Goal: Information Seeking & Learning: Understand process/instructions

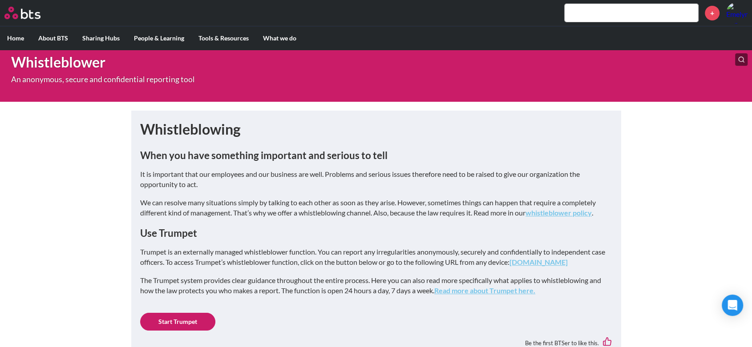
scroll to position [43, 0]
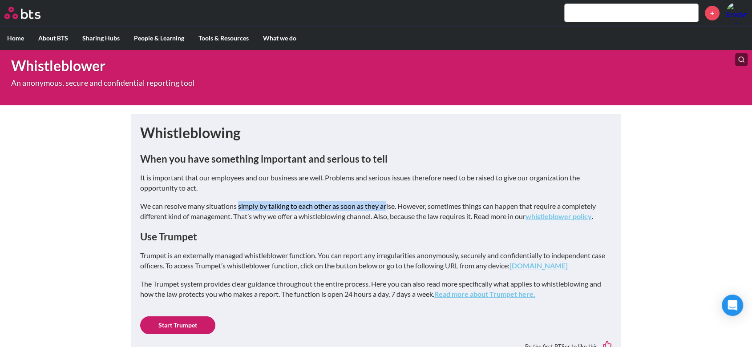
drag, startPoint x: 238, startPoint y: 207, endPoint x: 388, endPoint y: 209, distance: 149.5
click at [388, 209] on p "We can resolve many situations simply by talking to each other as soon as they …" at bounding box center [376, 212] width 472 height 20
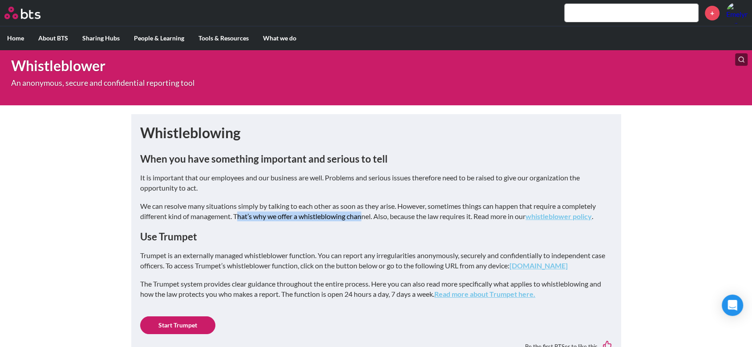
drag, startPoint x: 238, startPoint y: 214, endPoint x: 365, endPoint y: 217, distance: 126.8
click at [365, 217] on p "We can resolve many situations simply by talking to each other as soon as they …" at bounding box center [376, 212] width 472 height 20
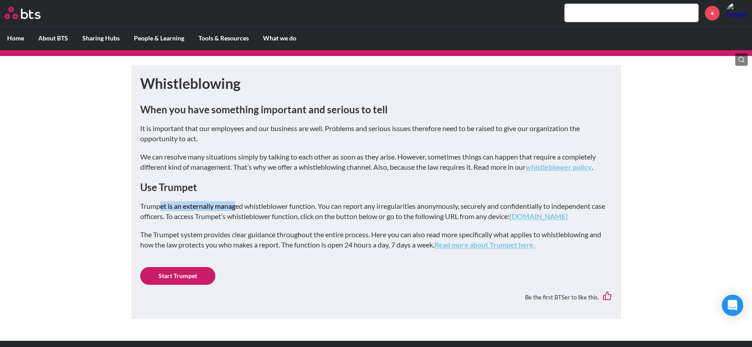
drag, startPoint x: 160, startPoint y: 208, endPoint x: 238, endPoint y: 208, distance: 77.8
click at [238, 208] on p "Trumpet is an externally managed whistleblower function. You can report any irr…" at bounding box center [376, 212] width 472 height 20
drag, startPoint x: 345, startPoint y: 209, endPoint x: 414, endPoint y: 208, distance: 69.0
click at [414, 208] on p "Trumpet is an externally managed whistleblower function. You can report any irr…" at bounding box center [376, 212] width 472 height 20
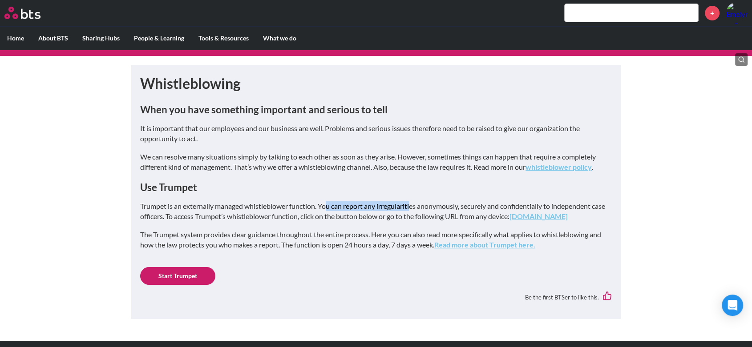
click at [412, 208] on p "Trumpet is an externally managed whistleblower function. You can report any irr…" at bounding box center [376, 212] width 472 height 20
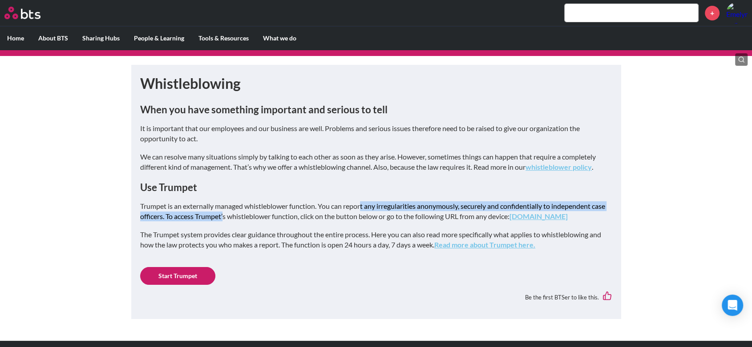
drag, startPoint x: 239, startPoint y: 213, endPoint x: 363, endPoint y: 211, distance: 124.1
click at [363, 211] on p "Trumpet is an externally managed whistleblower function. You can report any irr…" at bounding box center [376, 212] width 472 height 20
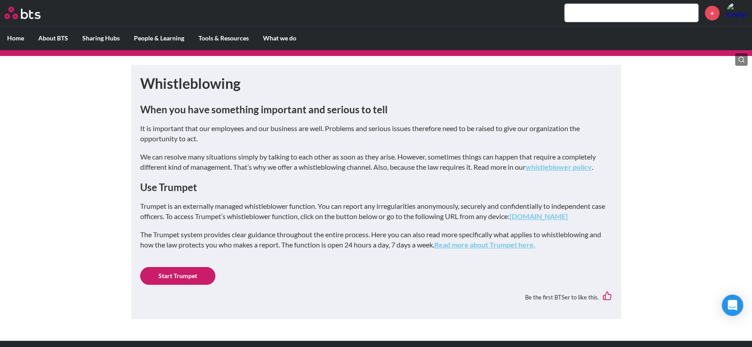
click at [544, 216] on link "[DOMAIN_NAME]" at bounding box center [538, 216] width 58 height 8
click at [548, 166] on link "whistleblower policy" at bounding box center [558, 167] width 66 height 8
